Goal: Task Accomplishment & Management: Use online tool/utility

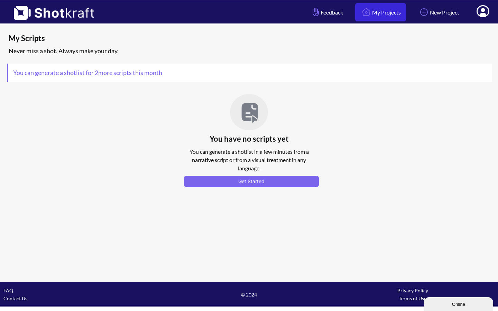
click at [387, 12] on link "My Projects" at bounding box center [380, 12] width 51 height 18
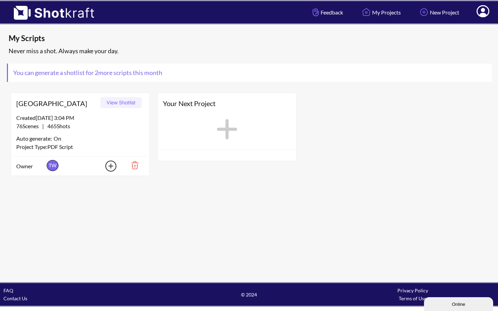
click at [125, 103] on button "View Shotlist" at bounding box center [121, 102] width 42 height 11
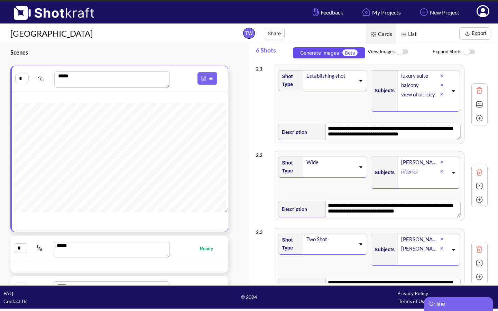
click at [320, 55] on button "Generate Images Beta" at bounding box center [329, 52] width 72 height 11
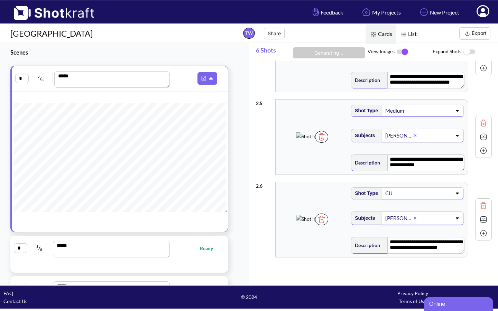
scroll to position [387, 0]
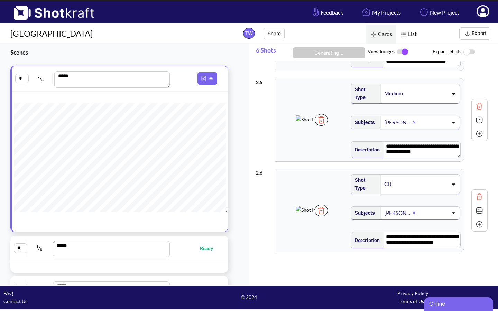
click at [471, 52] on img at bounding box center [470, 52] width 16 height 15
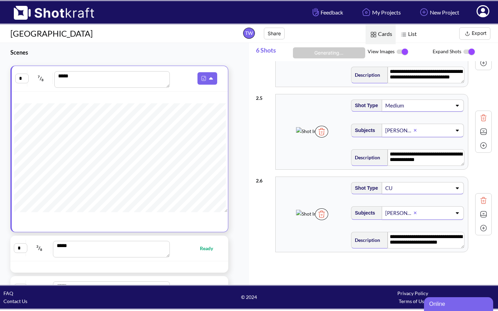
scroll to position [370, 0]
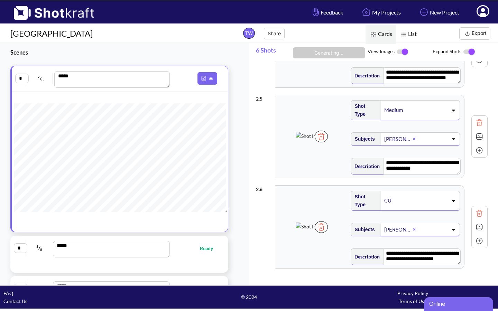
click at [465, 52] on img at bounding box center [470, 52] width 16 height 15
click at [274, 33] on button "Share" at bounding box center [274, 34] width 21 height 12
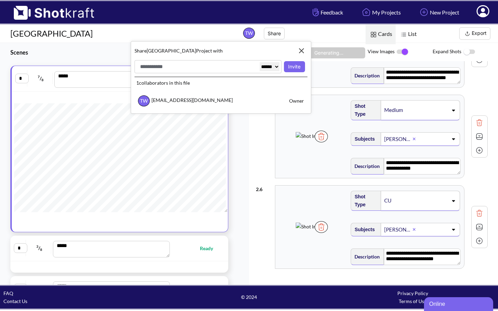
click at [302, 50] on img at bounding box center [302, 51] width 12 height 12
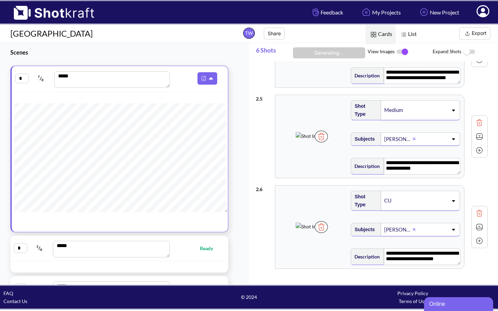
click at [475, 33] on button "Export" at bounding box center [475, 33] width 31 height 12
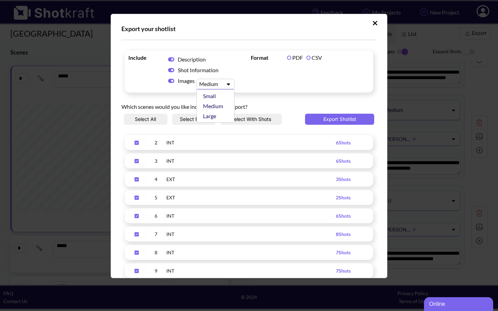
click at [230, 82] on icon "Upload Script" at bounding box center [229, 84] width 10 height 5
click at [218, 115] on div "Large" at bounding box center [217, 116] width 31 height 10
click at [169, 70] on icon "Upload Script" at bounding box center [171, 70] width 6 height 4
click at [170, 60] on icon "Upload Script" at bounding box center [171, 59] width 6 height 4
click at [335, 118] on button "Export Shotlist" at bounding box center [339, 119] width 69 height 11
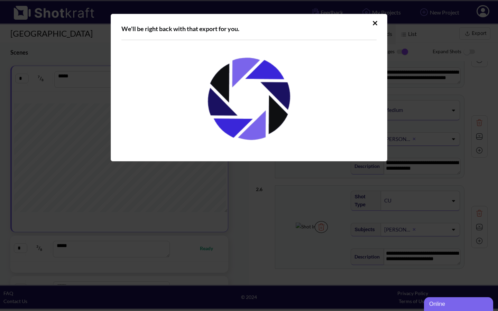
click at [335, 118] on div "Upload Script" at bounding box center [248, 99] width 255 height 104
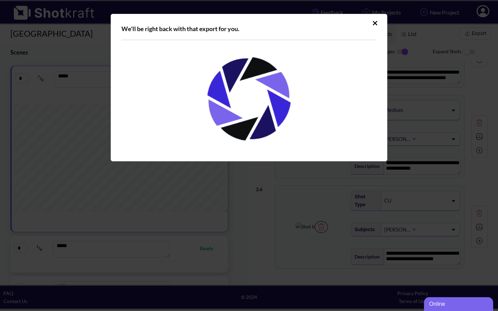
click at [335, 118] on div "Upload Script" at bounding box center [248, 99] width 255 height 104
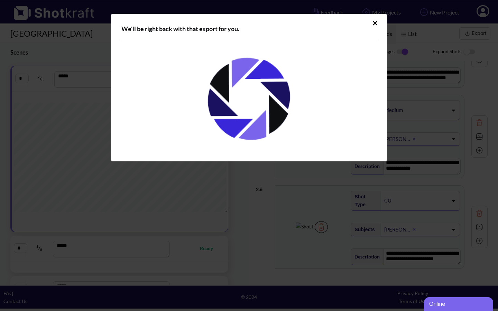
click at [335, 118] on div "Upload Script" at bounding box center [248, 99] width 255 height 104
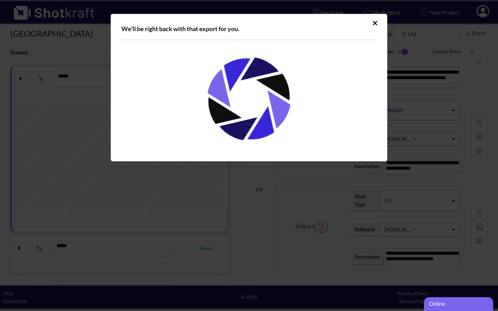
click at [335, 118] on div "Upload Script" at bounding box center [248, 99] width 255 height 104
